Goal: Task Accomplishment & Management: Manage account settings

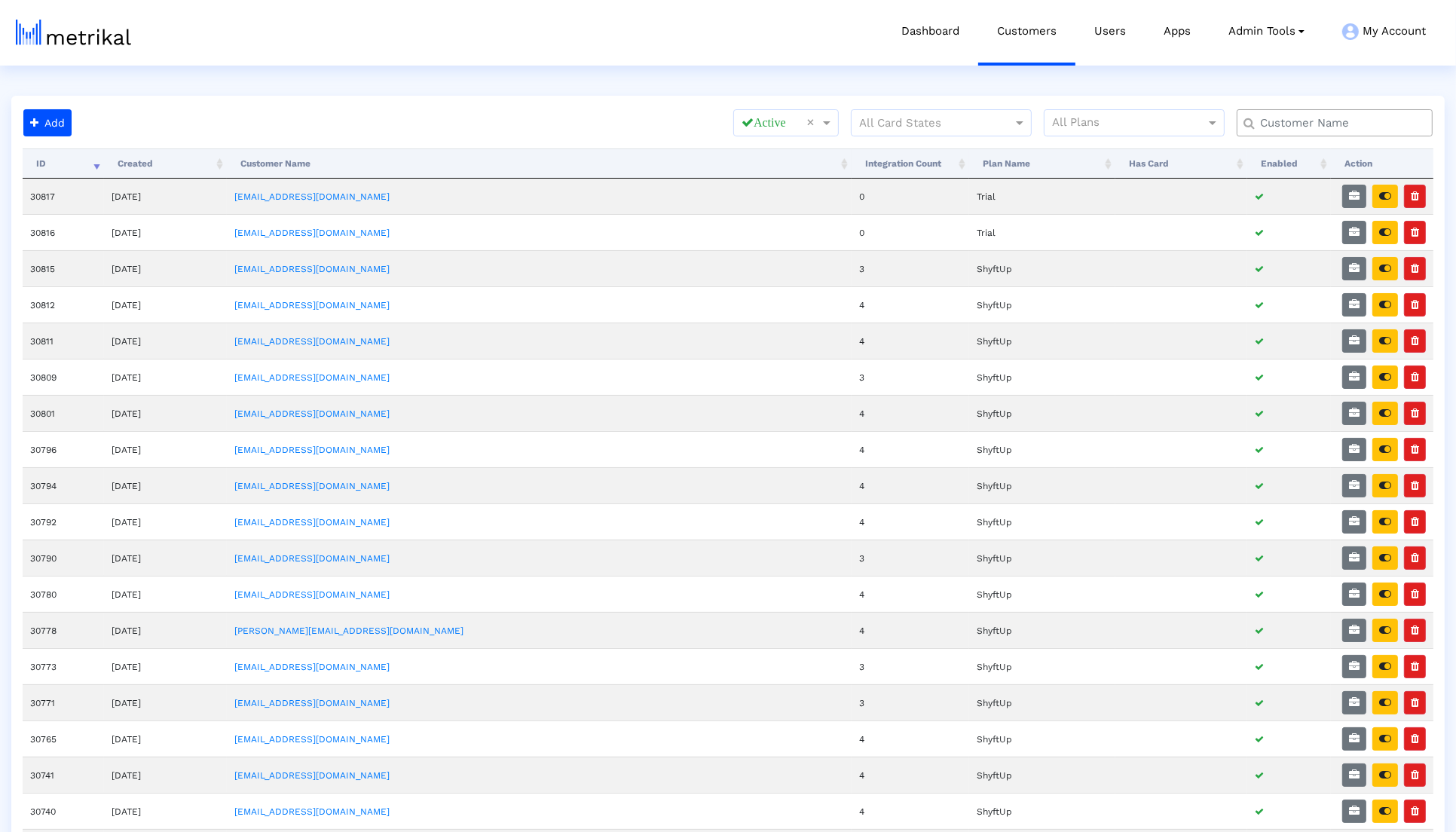
click at [1282, 104] on div "Add All Statuses Active × All Card States All Plans Processing... ID Created Cu…" at bounding box center [728, 710] width 1433 height 1229
click at [1282, 112] on div at bounding box center [1334, 123] width 196 height 28
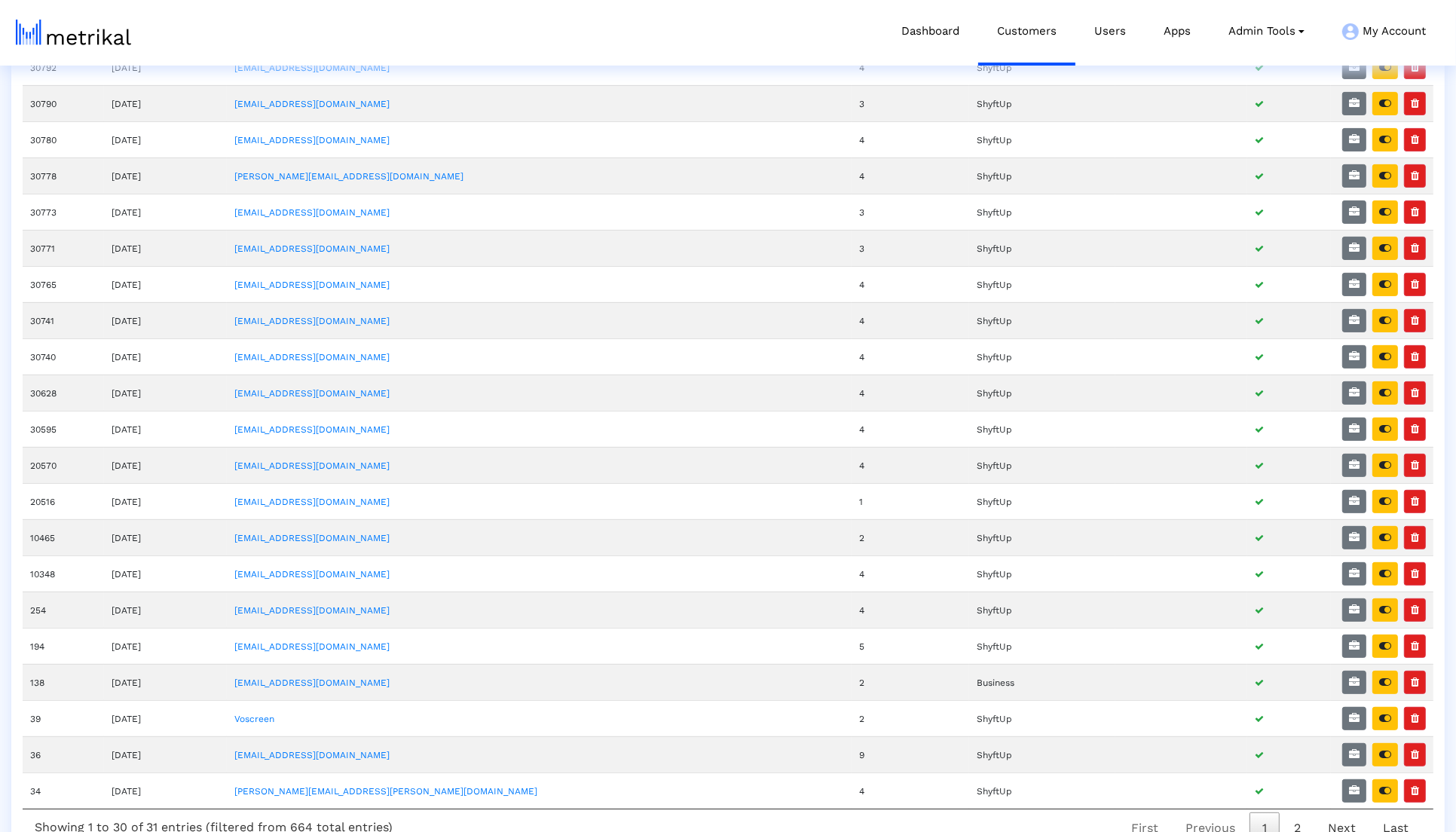
scroll to position [461, 0]
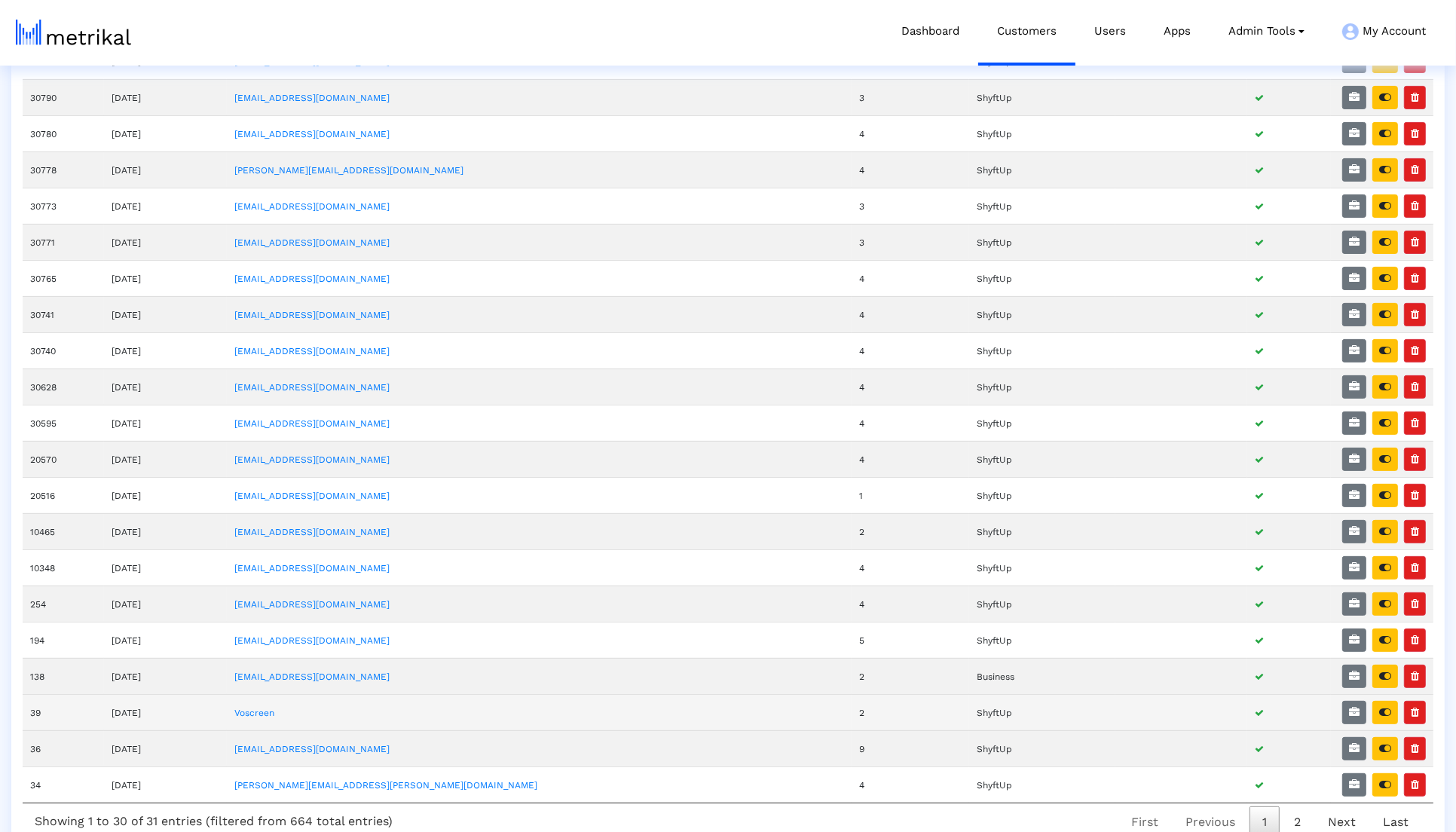
click at [342, 694] on td "Voscreen" at bounding box center [538, 712] width 625 height 36
click at [275, 708] on link "Voscreen" at bounding box center [254, 713] width 40 height 11
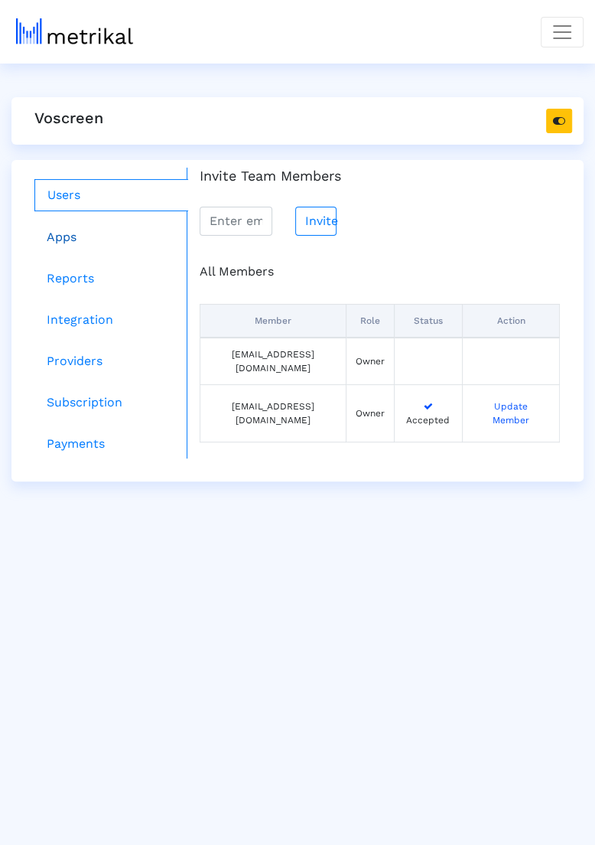
click at [99, 245] on link "Apps" at bounding box center [111, 237] width 154 height 31
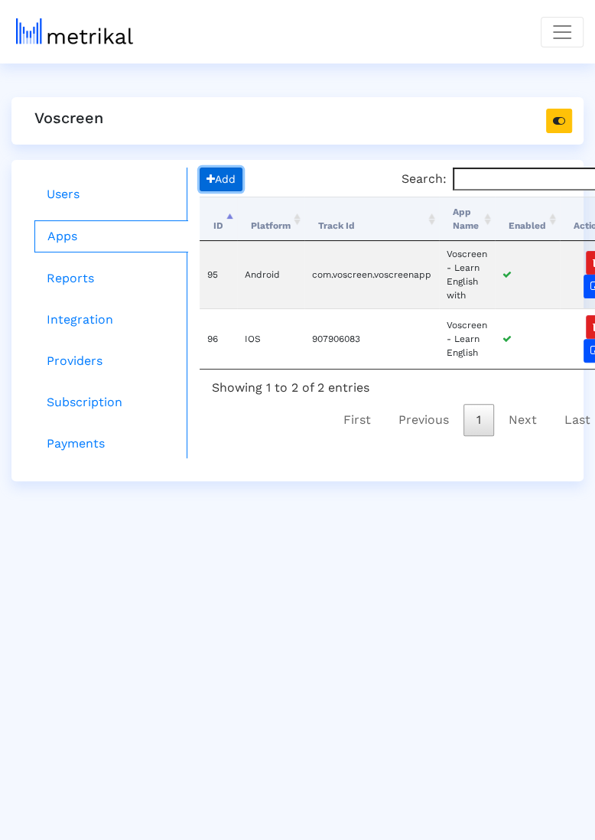
click at [240, 187] on button "Add" at bounding box center [221, 180] width 43 height 24
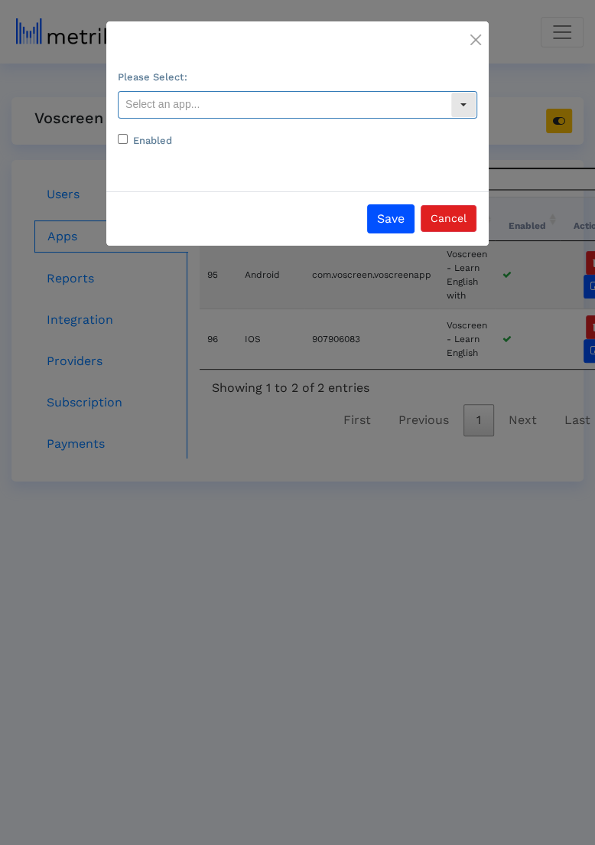
click at [318, 103] on input "text" at bounding box center [285, 105] width 332 height 26
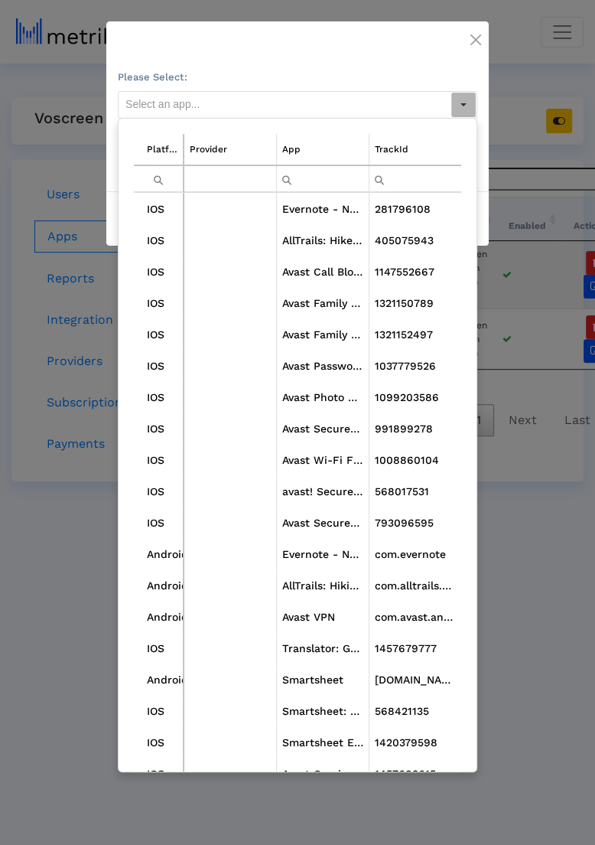
click at [331, 174] on input "Filter cell" at bounding box center [323, 178] width 92 height 25
click at [331, 184] on input "Filter cell" at bounding box center [323, 178] width 92 height 25
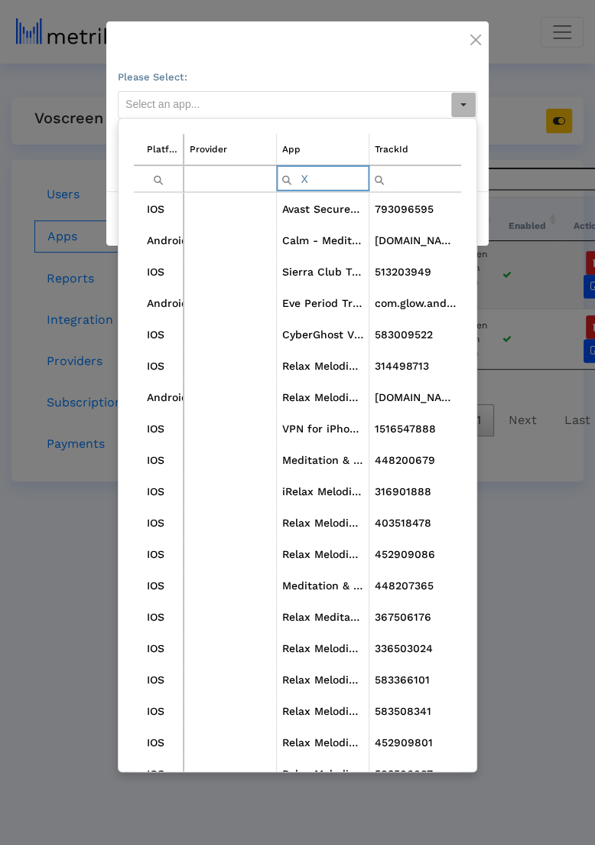
type input "X"
click at [337, 175] on input "X" at bounding box center [323, 178] width 92 height 25
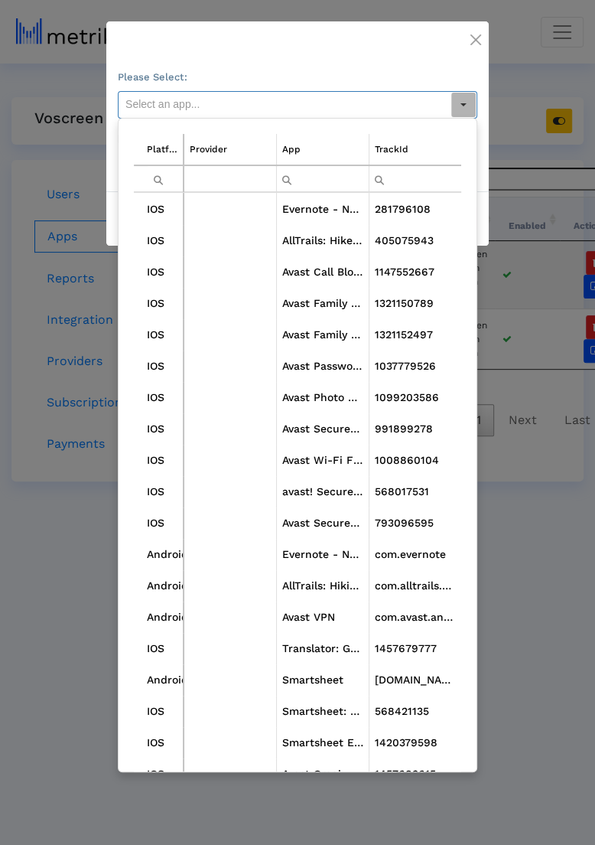
click at [470, 93] on div "Select" at bounding box center [464, 105] width 24 height 24
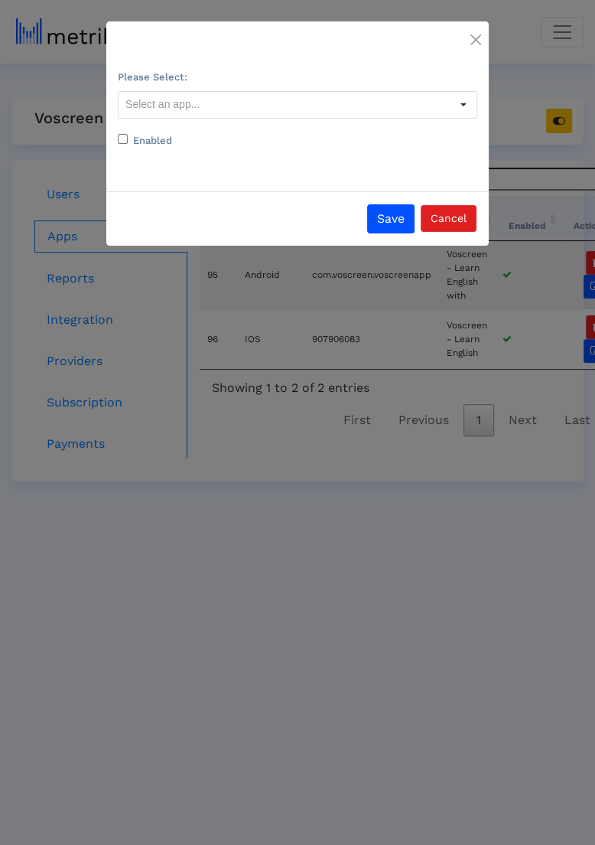
click at [470, 50] on div at bounding box center [297, 38] width 383 height 34
click at [471, 45] on span "Close" at bounding box center [476, 38] width 11 height 21
click at [468, 31] on div at bounding box center [297, 38] width 383 height 34
click at [476, 38] on img "Close" at bounding box center [476, 39] width 11 height 11
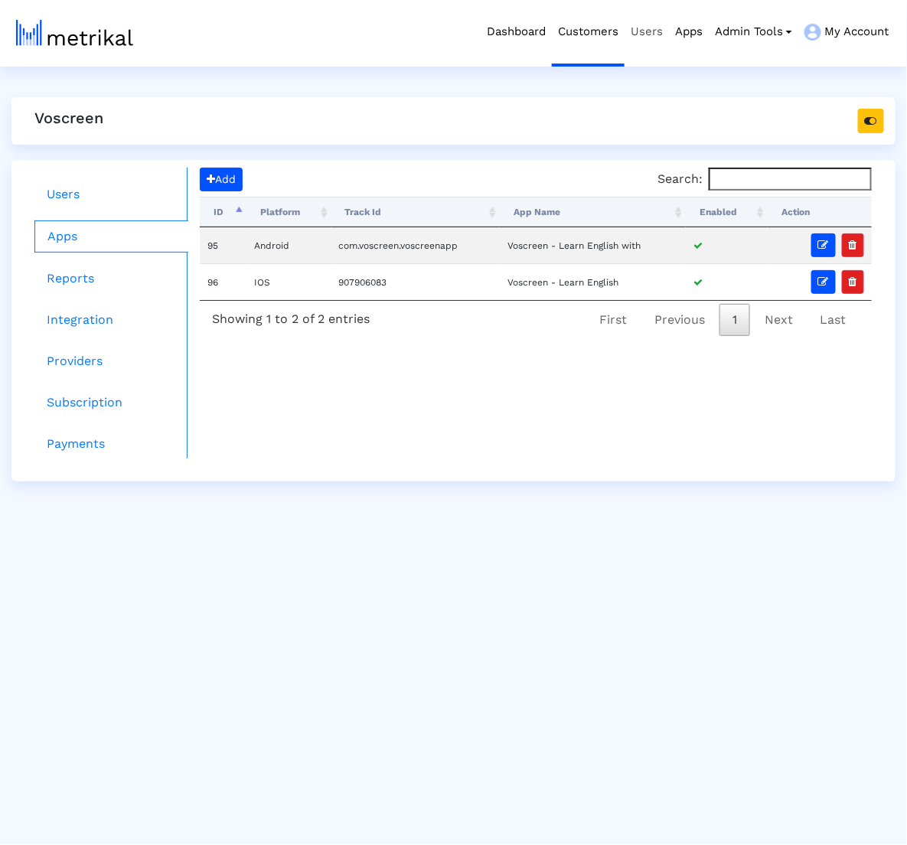
click at [655, 38] on link "Users" at bounding box center [647, 32] width 44 height 64
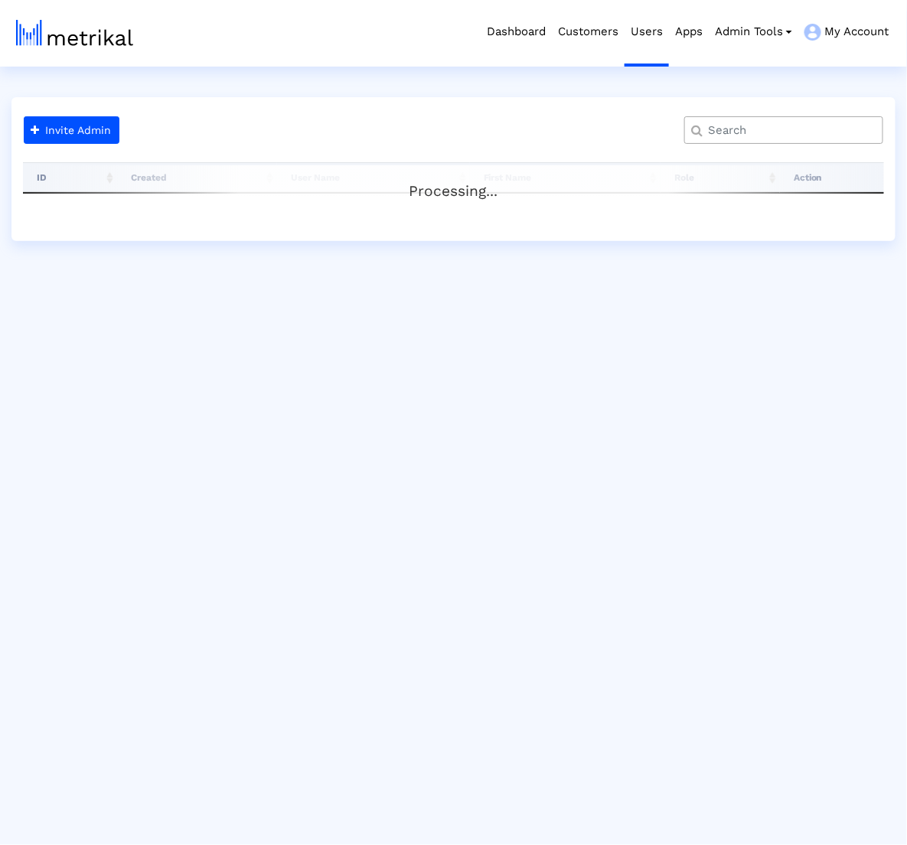
click at [752, 138] on div at bounding box center [783, 130] width 199 height 28
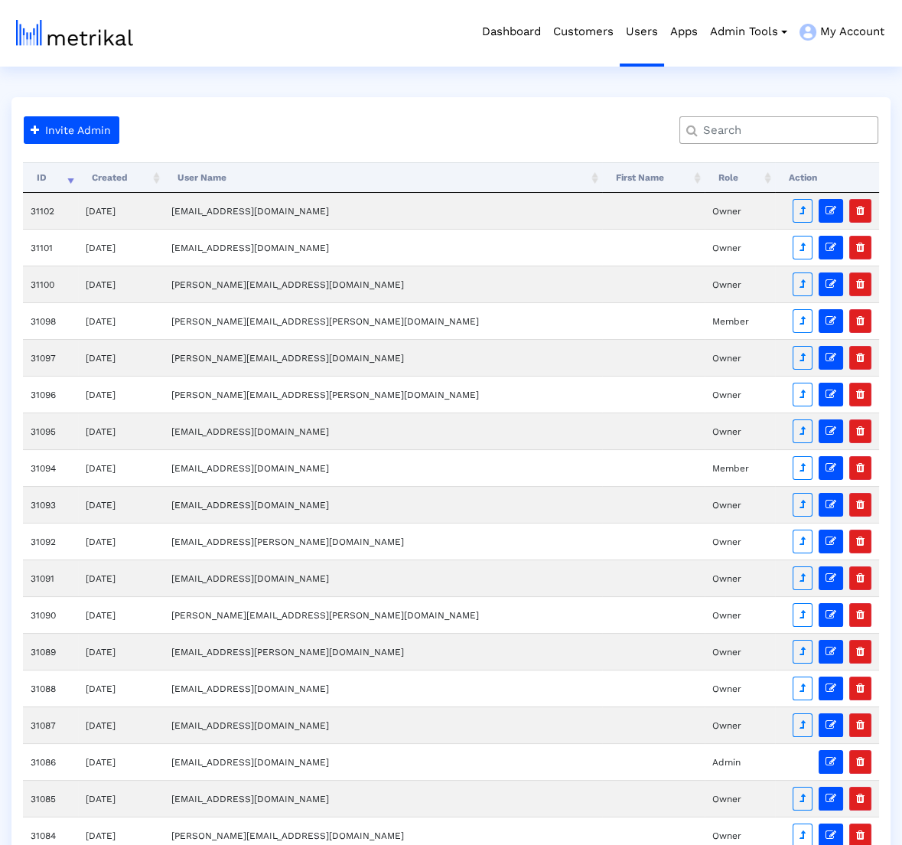
click at [736, 128] on input "text" at bounding box center [783, 130] width 180 height 16
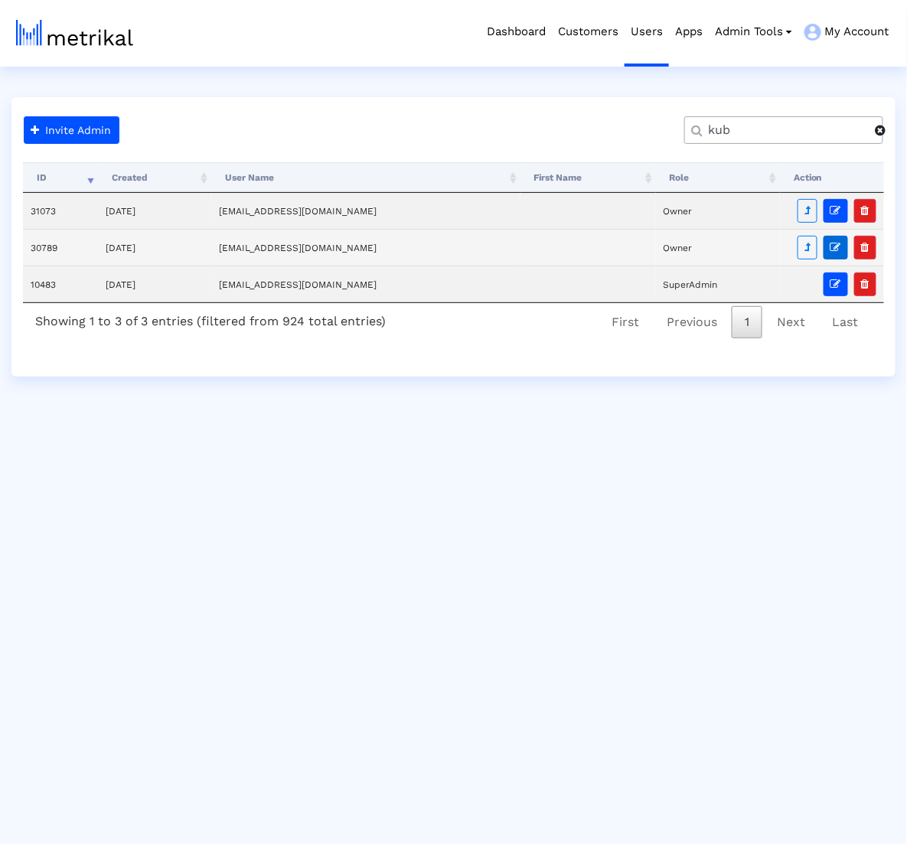
type input "kub"
click at [831, 245] on button "button" at bounding box center [836, 248] width 24 height 24
select select "Owner"
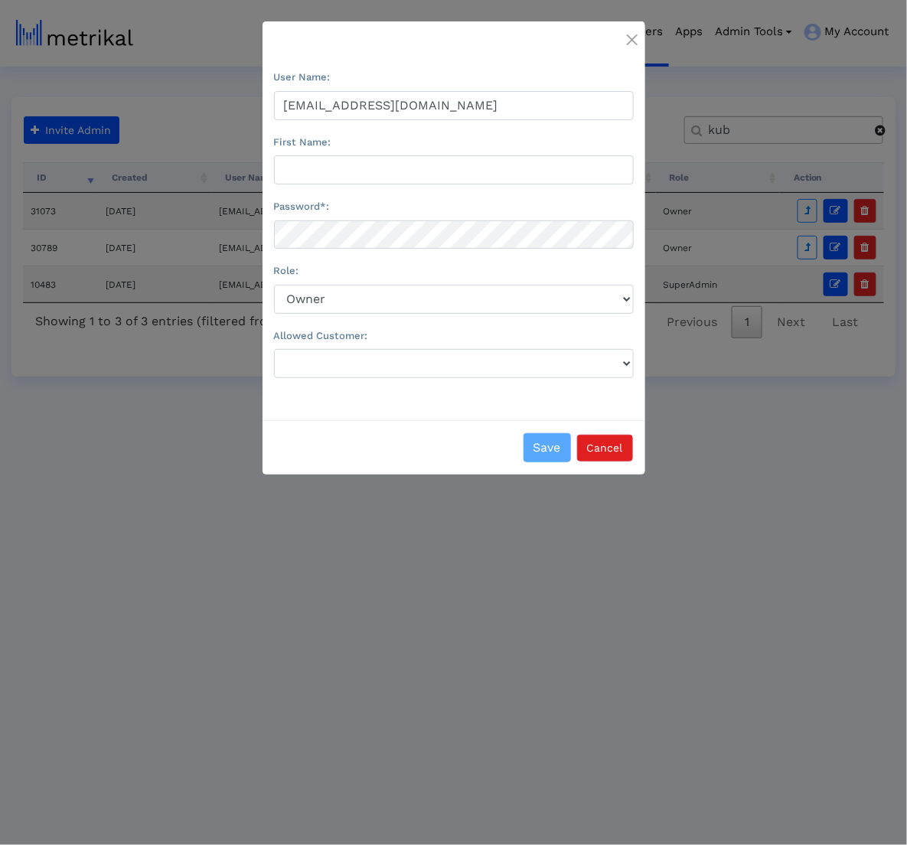
select select
click at [439, 179] on input "First Name:" at bounding box center [454, 169] width 360 height 29
click at [553, 442] on button "Save" at bounding box center [547, 447] width 47 height 29
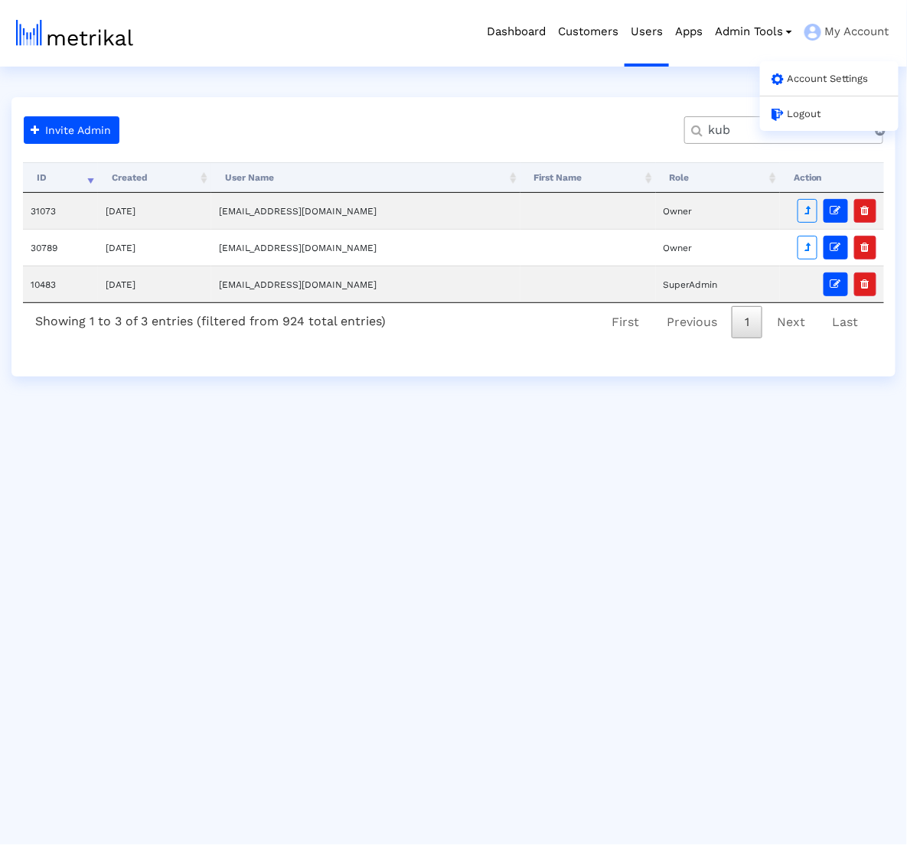
click at [831, 113] on div "Logout" at bounding box center [829, 113] width 139 height 35
click at [810, 118] on link "Logout" at bounding box center [797, 113] width 50 height 11
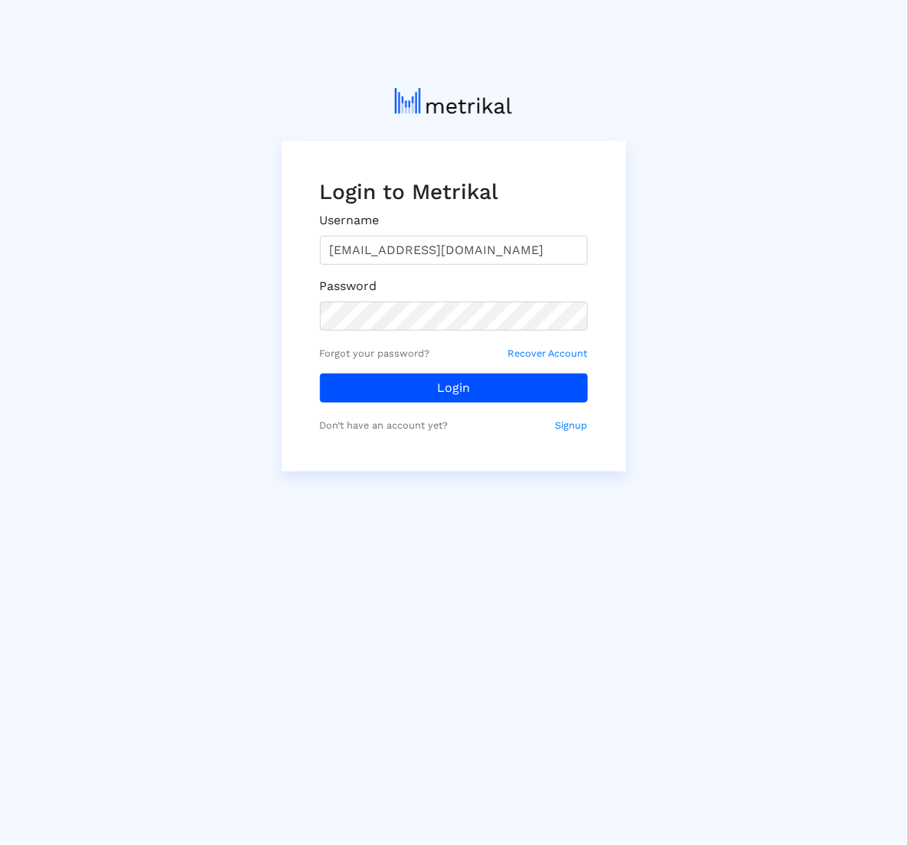
click at [422, 241] on input "[EMAIL_ADDRESS][DOMAIN_NAME]" at bounding box center [454, 250] width 268 height 29
type input "[EMAIL_ADDRESS][DOMAIN_NAME]"
click at [308, 383] on div "Login to Metrikal Username kubils@hotmail.com Password Forgot your password? Re…" at bounding box center [454, 306] width 344 height 331
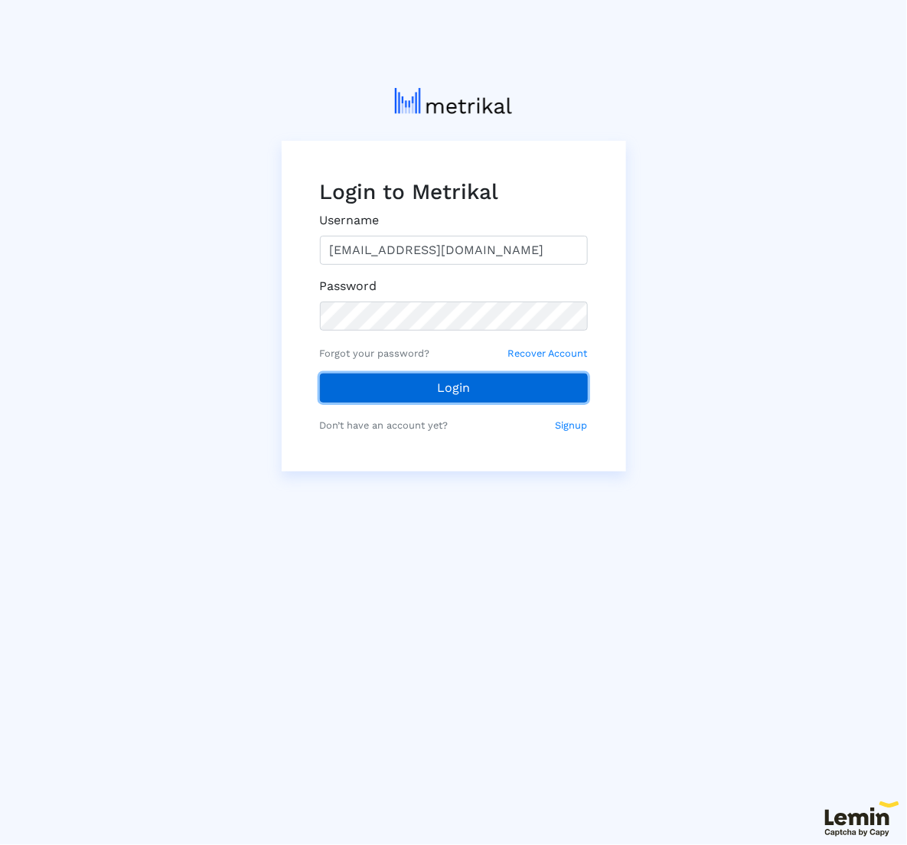
click at [343, 383] on button "Login" at bounding box center [454, 388] width 268 height 29
